Goal: Find specific page/section: Find specific page/section

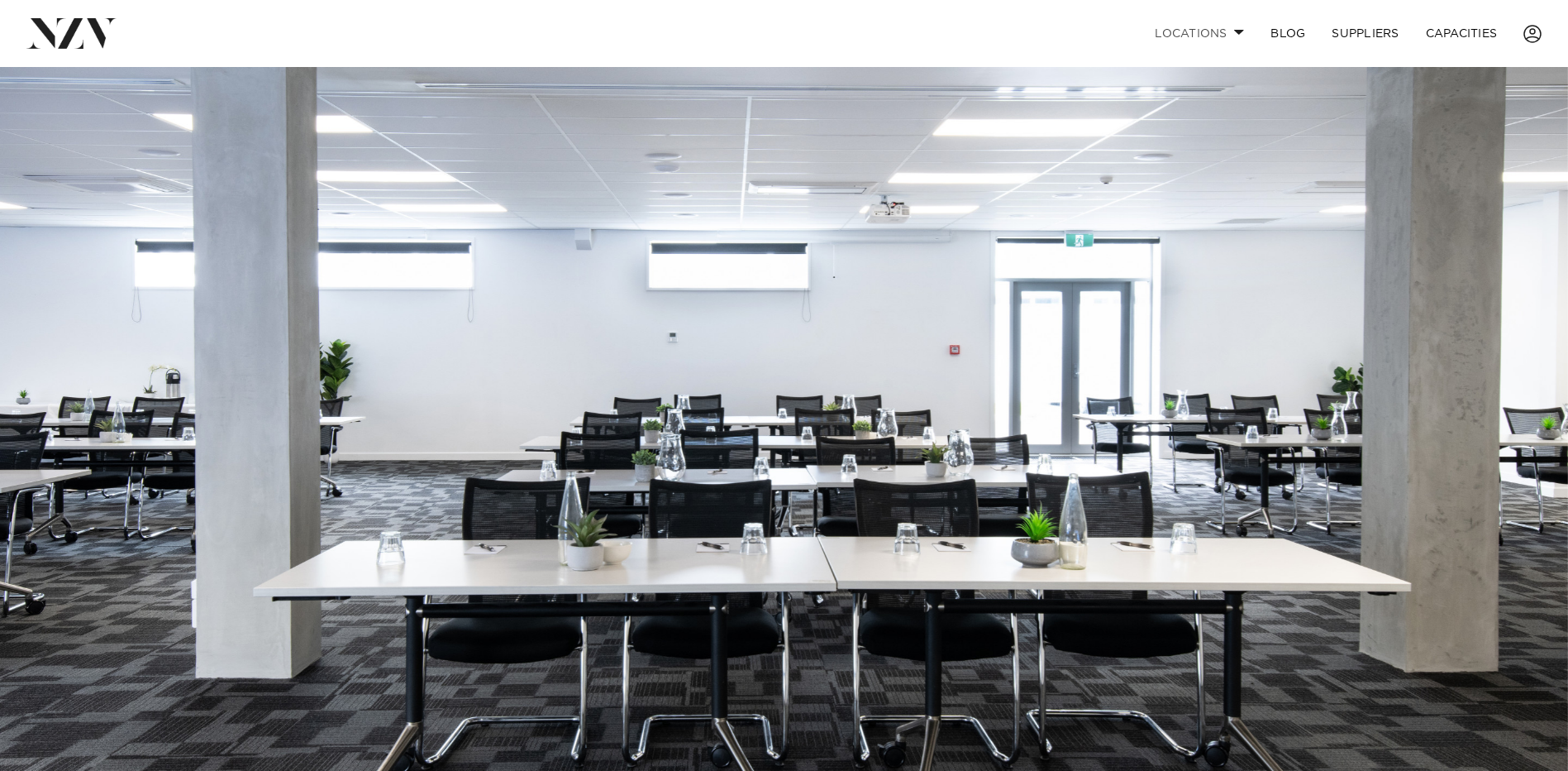
click at [1234, 33] on span at bounding box center [1239, 31] width 10 height 6
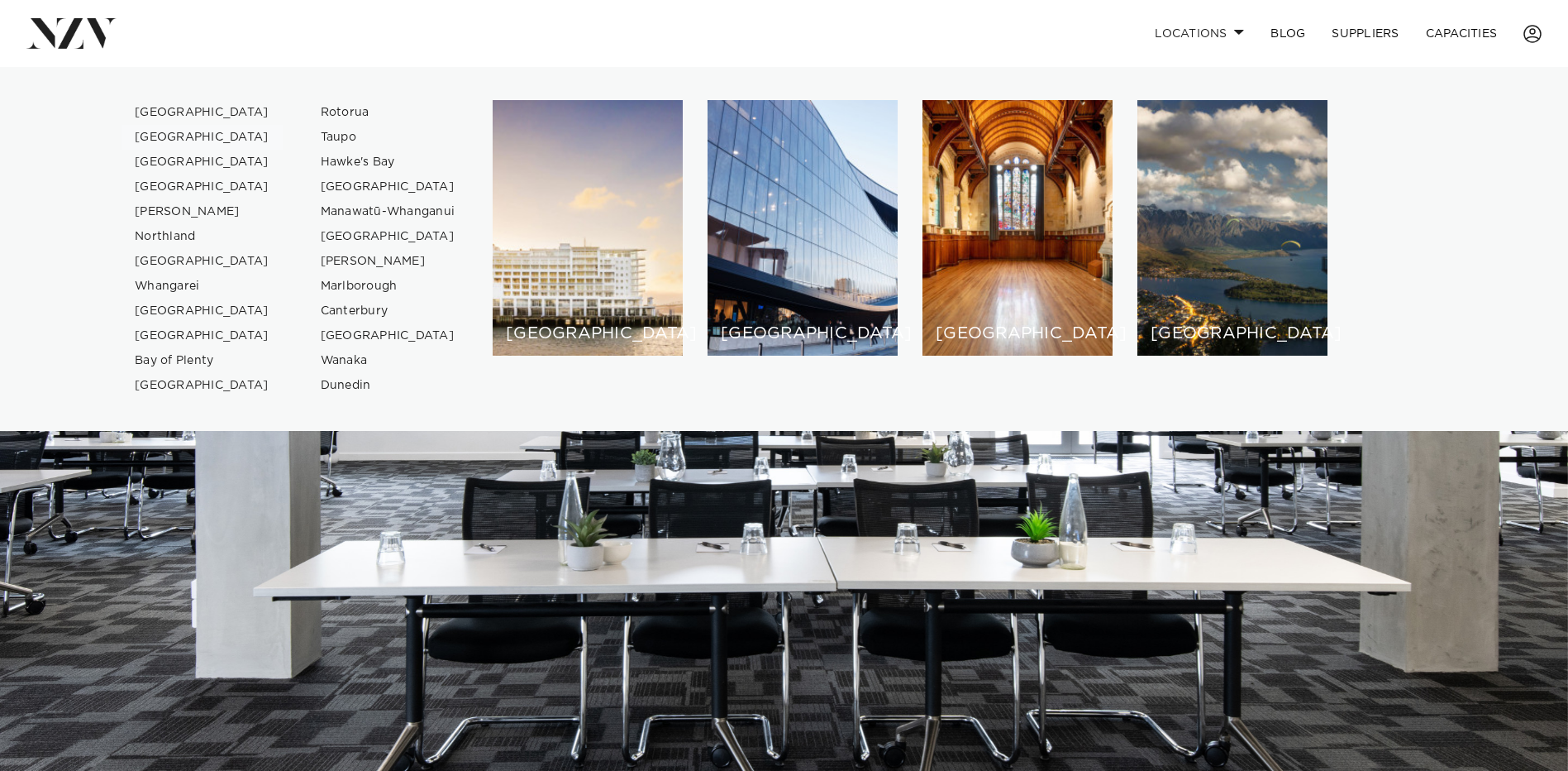
click at [160, 135] on link "[GEOGRAPHIC_DATA]" at bounding box center [202, 137] width 161 height 25
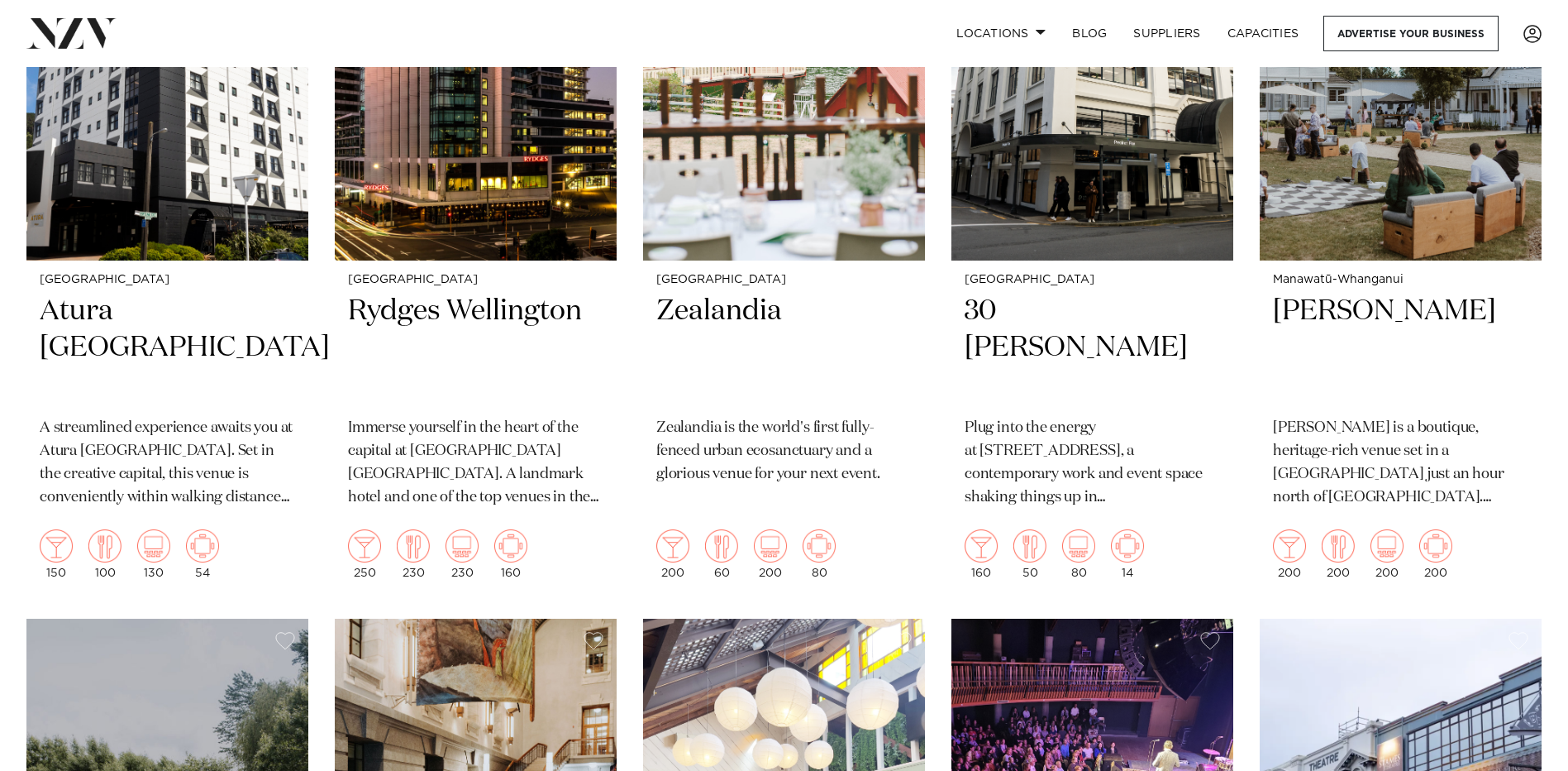
scroll to position [1572, 0]
